Goal: Find specific page/section: Find specific page/section

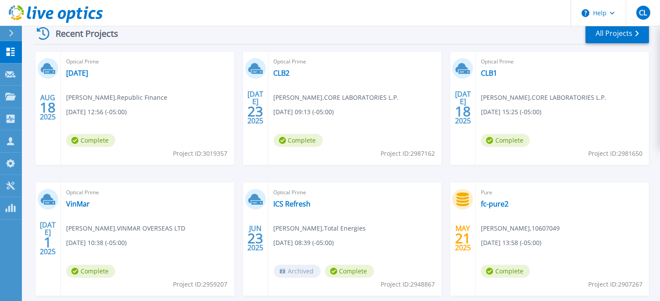
scroll to position [138, 0]
click at [617, 36] on link "All Projects" at bounding box center [617, 35] width 63 height 20
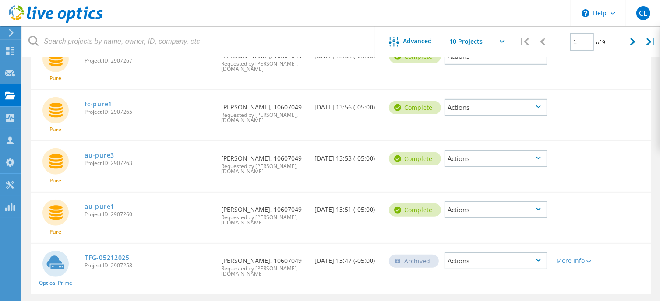
scroll to position [423, 0]
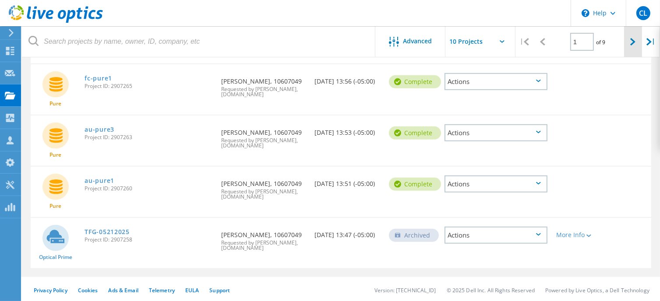
click at [626, 49] on div at bounding box center [633, 41] width 18 height 31
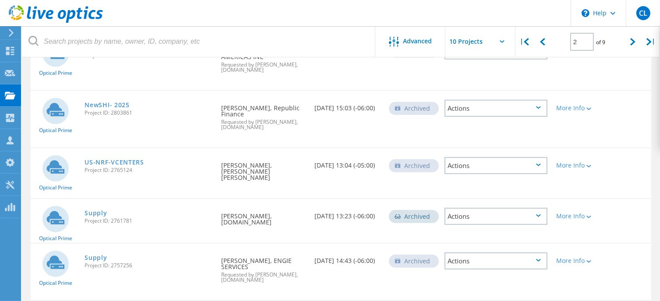
scroll to position [390, 0]
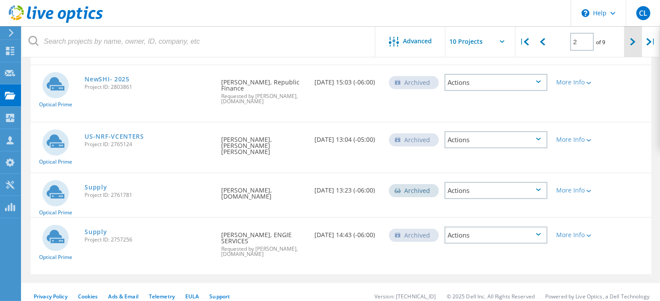
click at [631, 46] on div at bounding box center [633, 41] width 18 height 31
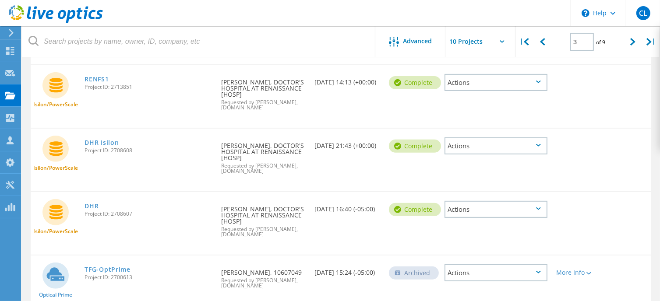
scroll to position [459, 0]
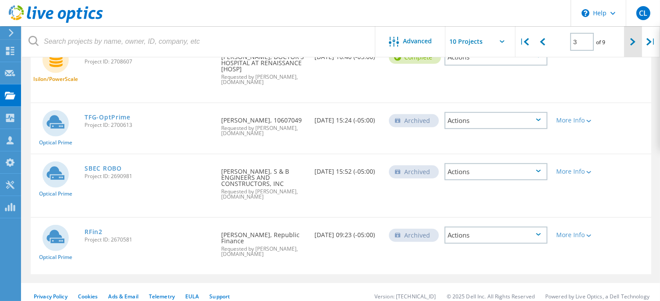
click at [634, 50] on div at bounding box center [633, 41] width 18 height 31
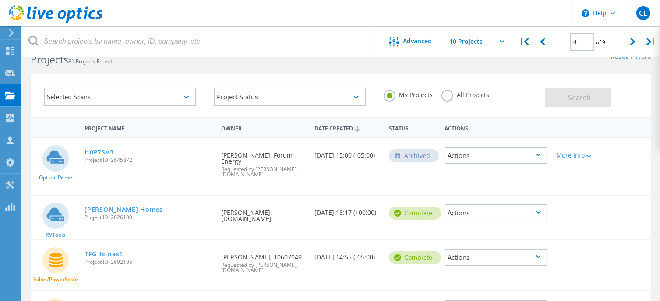
scroll to position [23, 0]
click at [635, 46] on div at bounding box center [633, 41] width 18 height 31
type input "5"
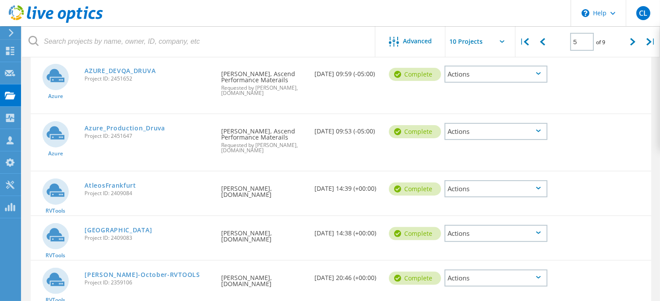
scroll to position [211, 0]
